Goal: Transaction & Acquisition: Download file/media

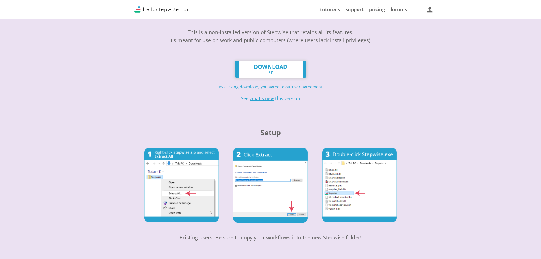
scroll to position [57, 0]
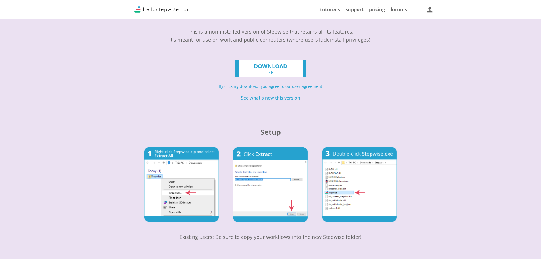
click at [280, 68] on link "DOWNLOAD .zip" at bounding box center [270, 68] width 71 height 17
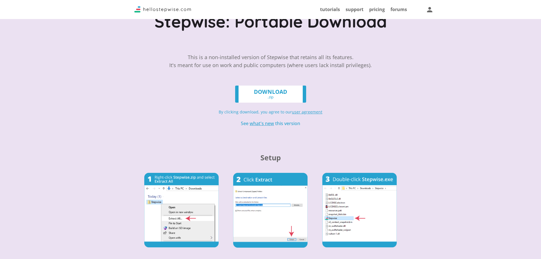
scroll to position [18, 0]
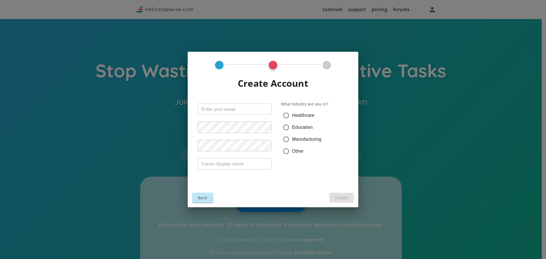
click at [238, 109] on input "text" at bounding box center [235, 108] width 74 height 11
type input "soccer_andy@naver.com"
type input "ㅛ"
type input "ㅜ"
type input "yong.ns"
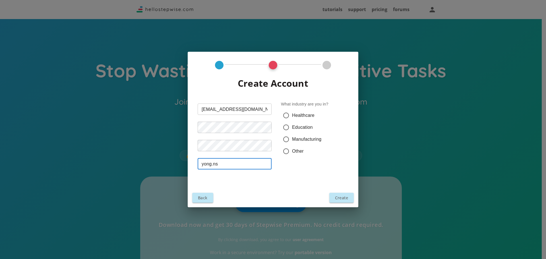
click at [307, 114] on span "Healthcare" at bounding box center [303, 115] width 22 height 7
click at [292, 114] on input "Healthcare" at bounding box center [286, 115] width 12 height 12
radio input "true"
click at [337, 203] on div "Back Create" at bounding box center [273, 197] width 171 height 19
click at [340, 199] on button "Create" at bounding box center [341, 198] width 24 height 10
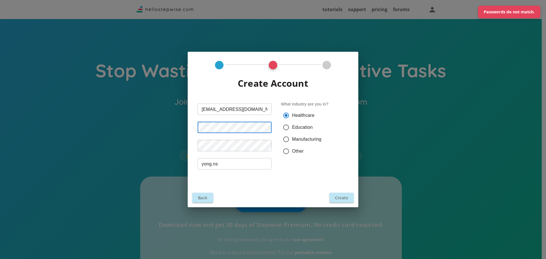
click at [0, 121] on div "Create Account soccer_andy@naver.com ​ ​ ​ yong.ns ​ What industry are you in? …" at bounding box center [273, 129] width 546 height 259
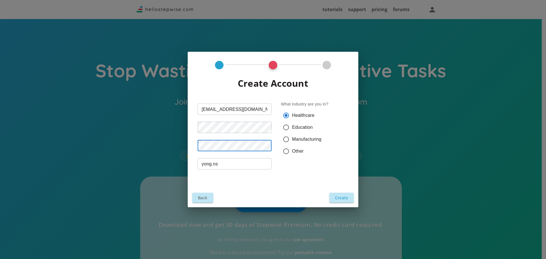
click at [339, 199] on button "Create" at bounding box center [341, 198] width 24 height 10
click at [207, 163] on input "yong.ns" at bounding box center [235, 163] width 74 height 11
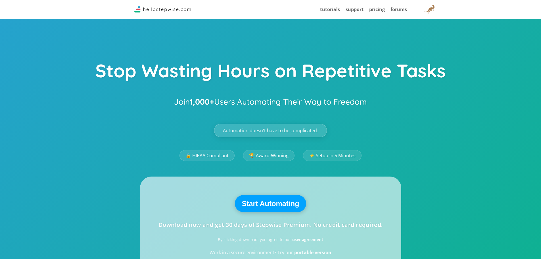
click at [509, 235] on div "Stop Wasting Hours on Repetitive Tasks Join 1,000+ Users Automating Their Way t…" at bounding box center [270, 244] width 541 height 488
click at [461, 134] on div "Stop Wasting Hours on Repetitive Tasks Join 1,000+ Users Automating Their Way t…" at bounding box center [270, 244] width 541 height 488
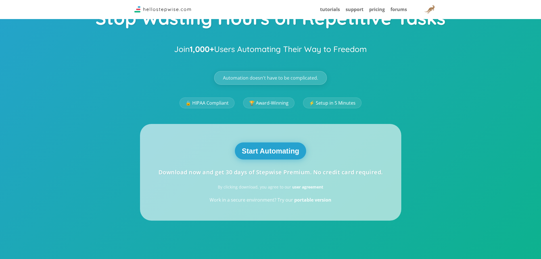
scroll to position [57, 0]
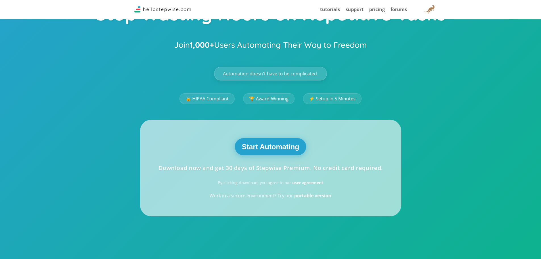
click at [287, 147] on button "Start Automating" at bounding box center [271, 146] width 72 height 17
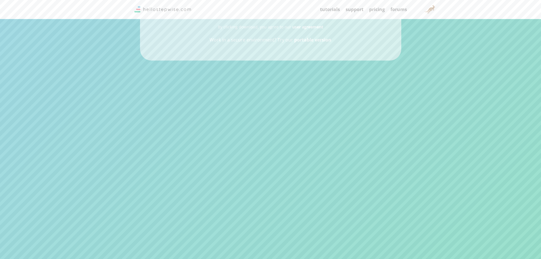
scroll to position [227, 0]
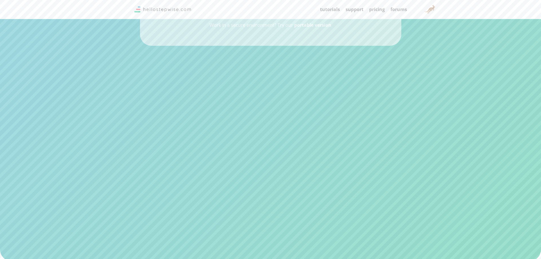
drag, startPoint x: 347, startPoint y: 100, endPoint x: 315, endPoint y: 85, distance: 35.1
click at [315, 85] on video at bounding box center [270, 158] width 379 height 190
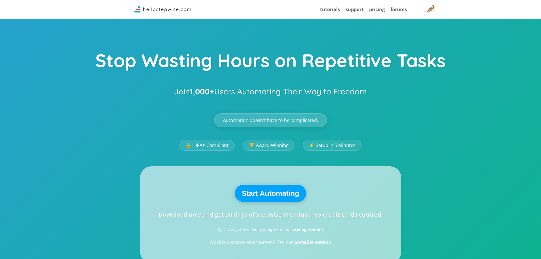
scroll to position [0, 0]
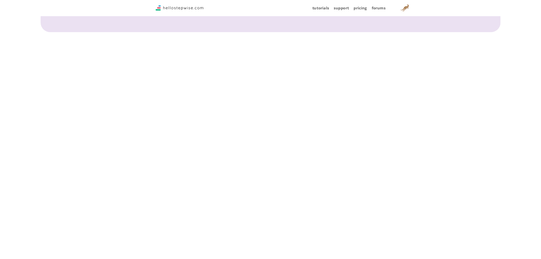
scroll to position [171, 0]
